Goal: Task Accomplishment & Management: Manage account settings

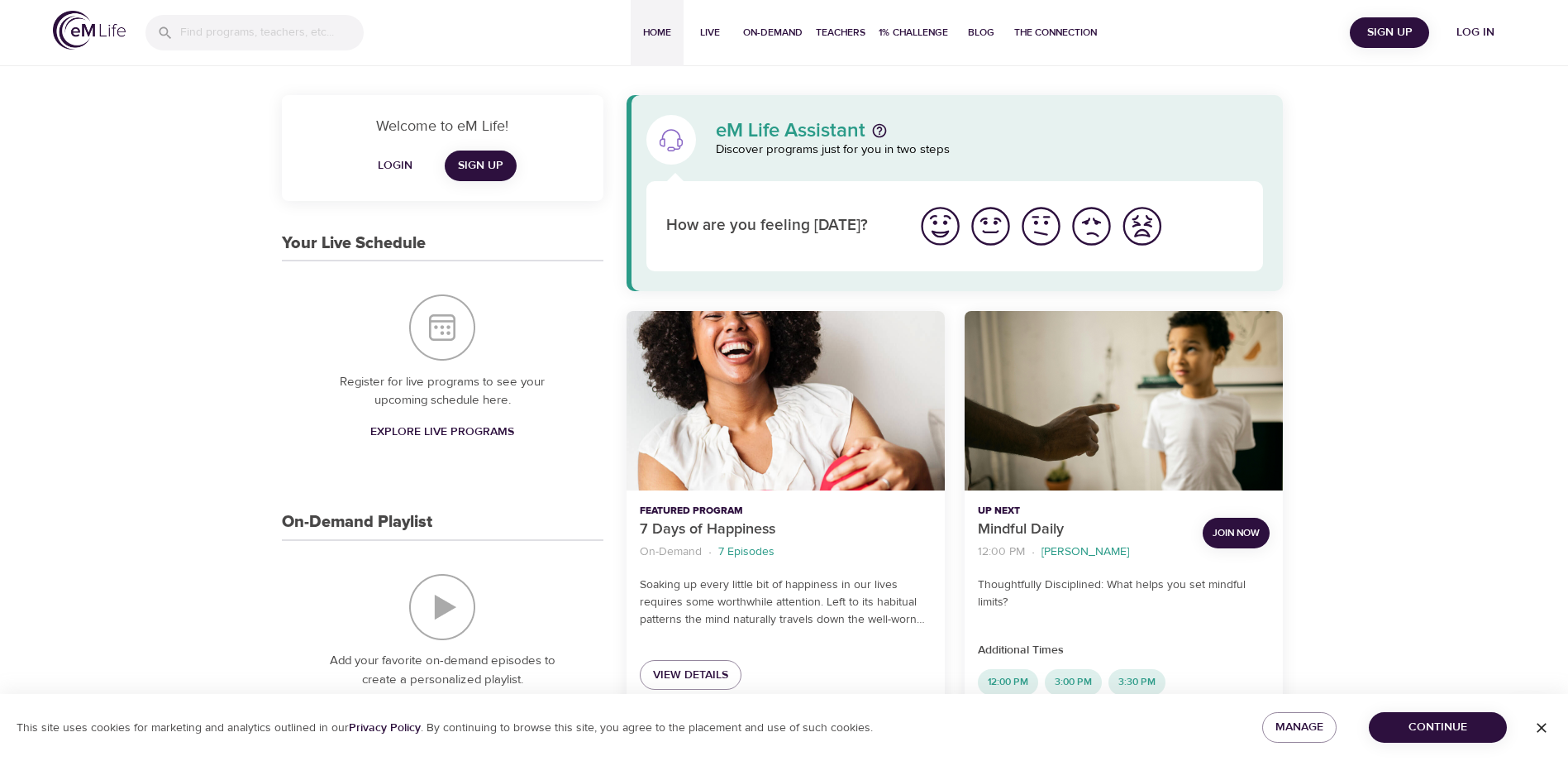
click at [1484, 34] on span "Log in" at bounding box center [1475, 33] width 66 height 21
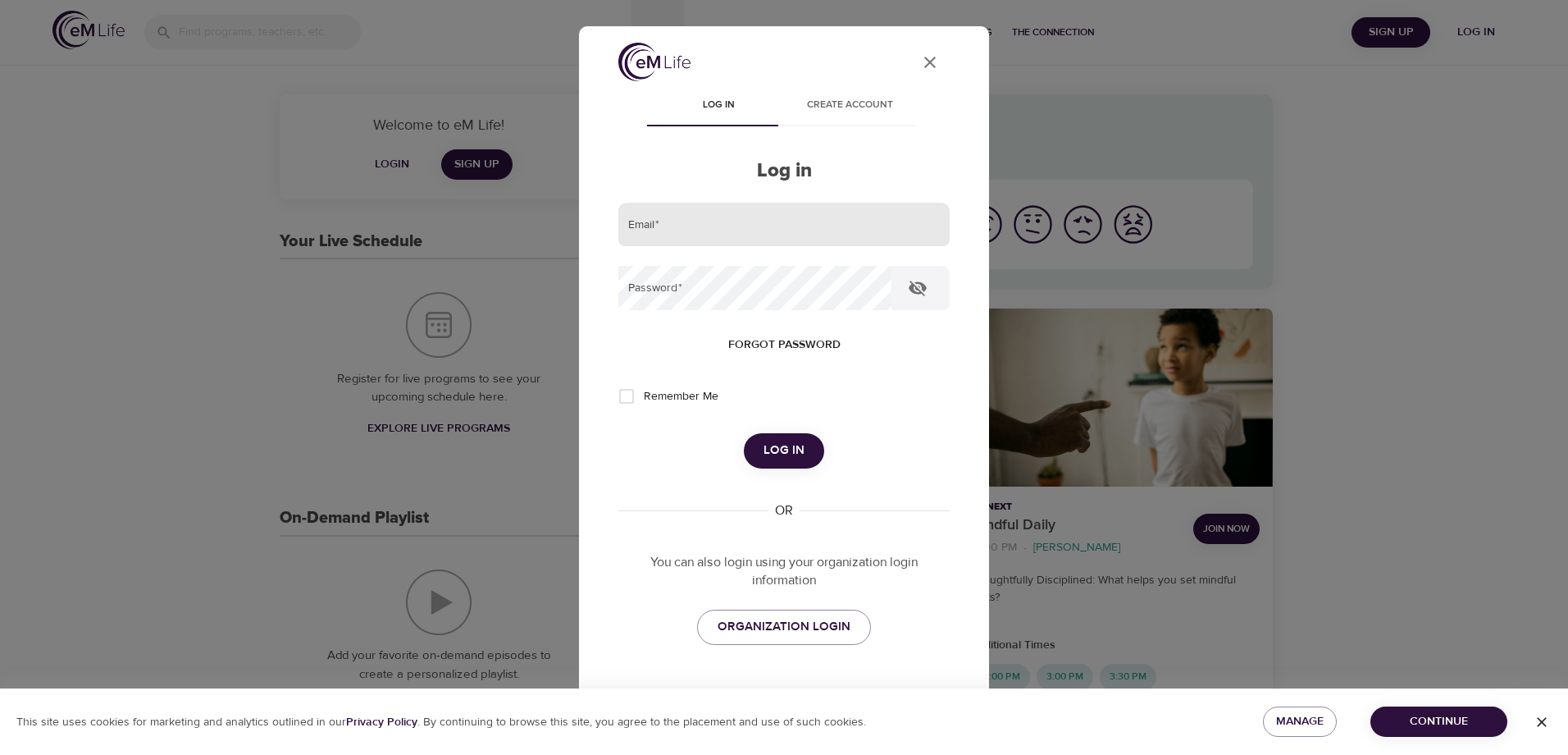
click at [665, 226] on input "email" at bounding box center [784, 225] width 331 height 44
click at [671, 235] on input "email" at bounding box center [784, 225] width 331 height 44
type input "[EMAIL_ADDRESS][DOMAIN_NAME]"
click at [629, 396] on input "Remember Me" at bounding box center [627, 396] width 34 height 34
checkbox input "true"
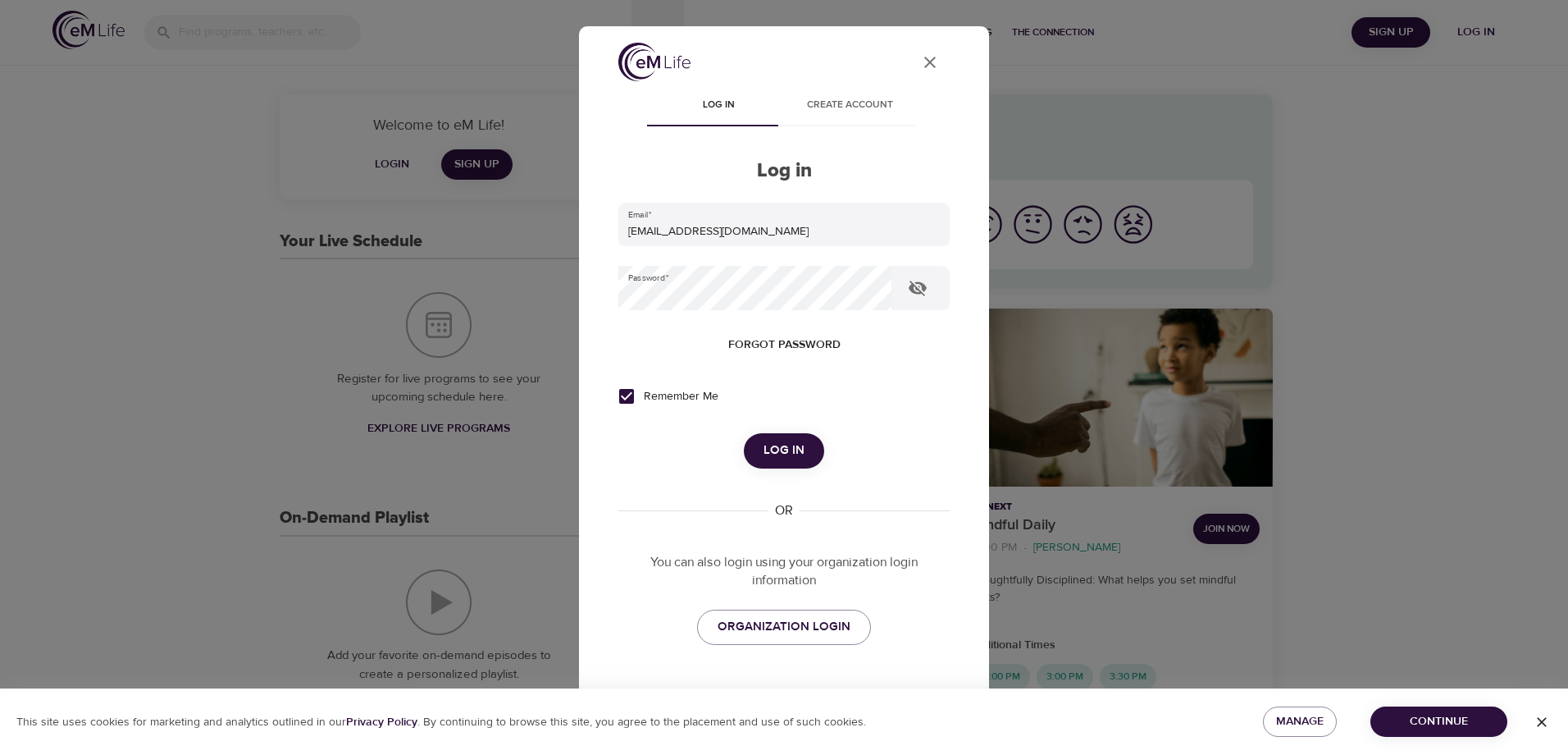
click at [781, 454] on span "Log in" at bounding box center [784, 450] width 41 height 21
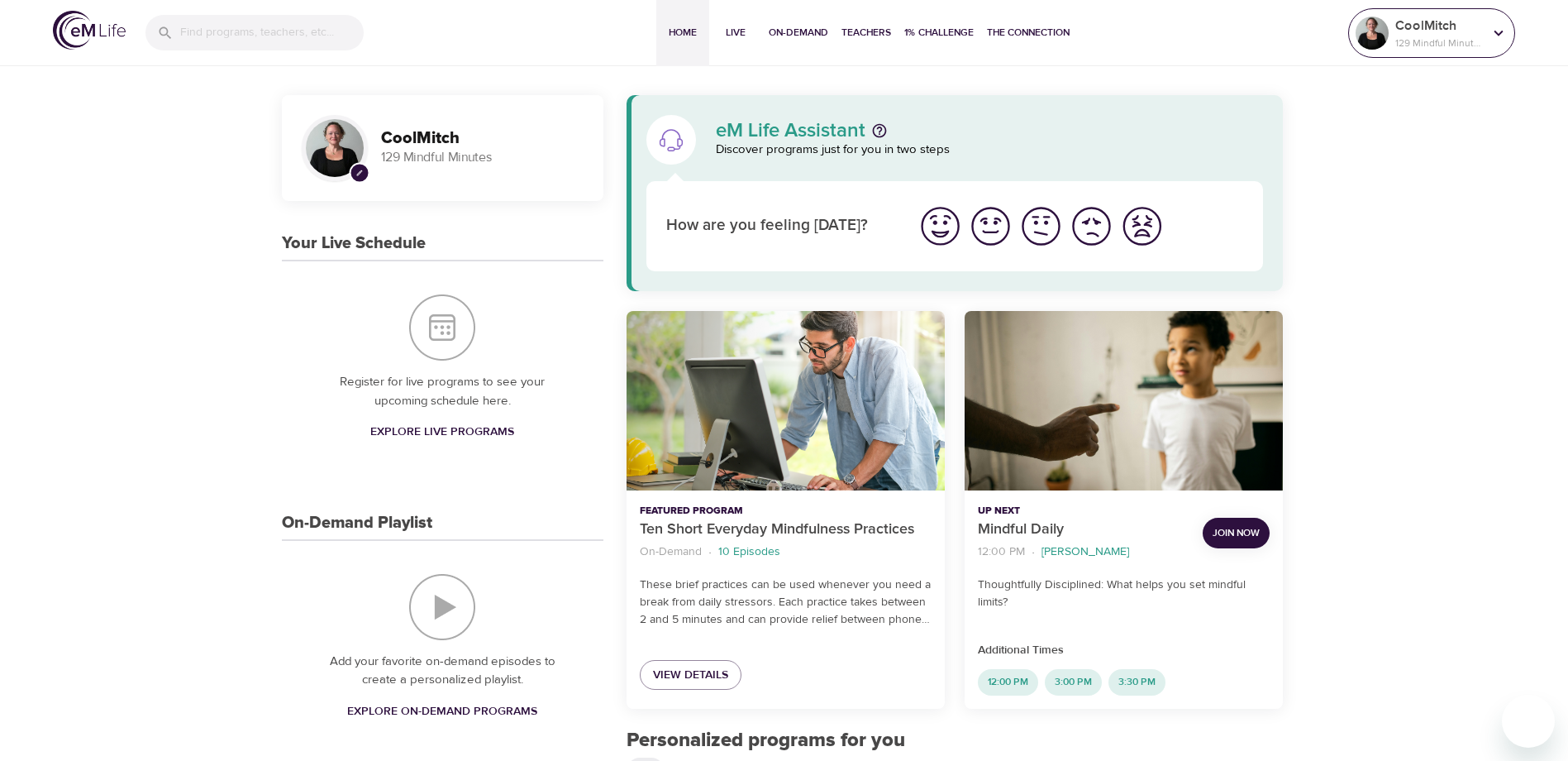
click at [1489, 29] on div at bounding box center [1498, 33] width 25 height 25
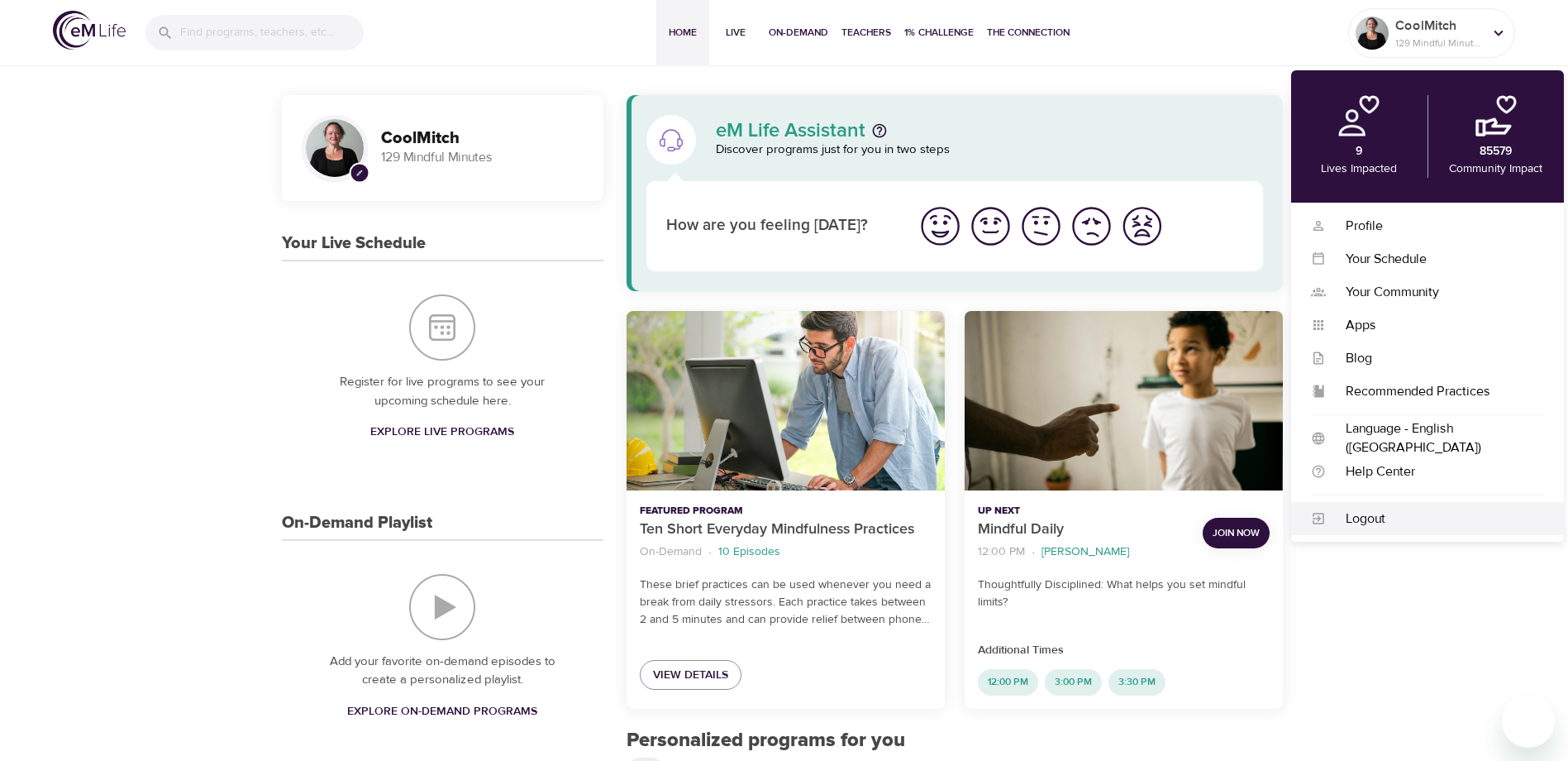
click at [1367, 522] on div "Logout" at bounding box center [1435, 519] width 219 height 19
